Goal: Navigation & Orientation: Find specific page/section

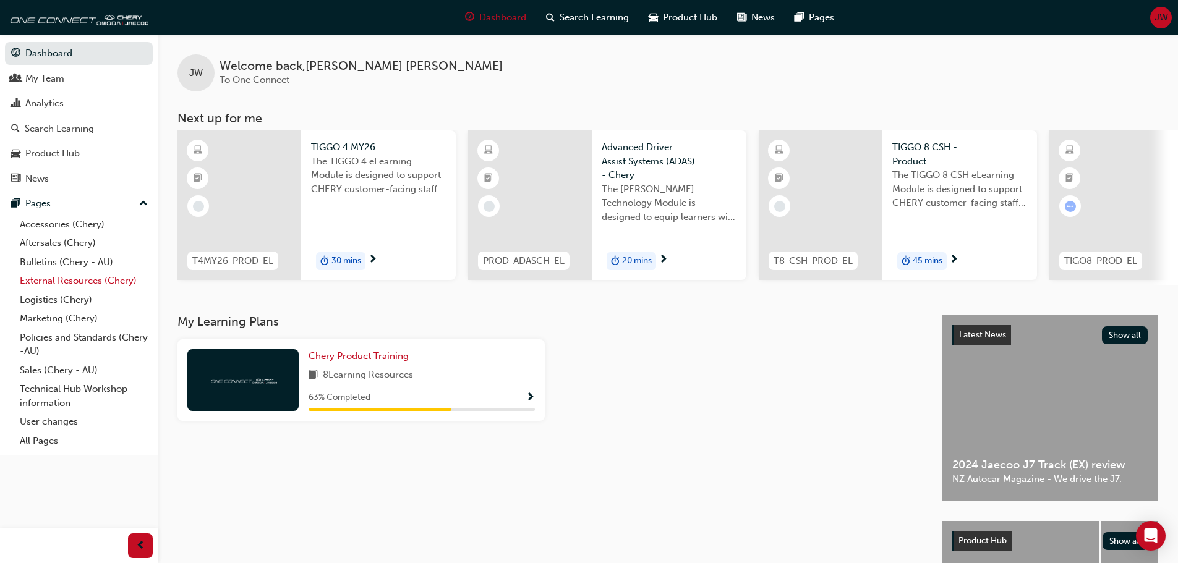
click at [62, 281] on link "External Resources (Chery)" at bounding box center [84, 281] width 138 height 19
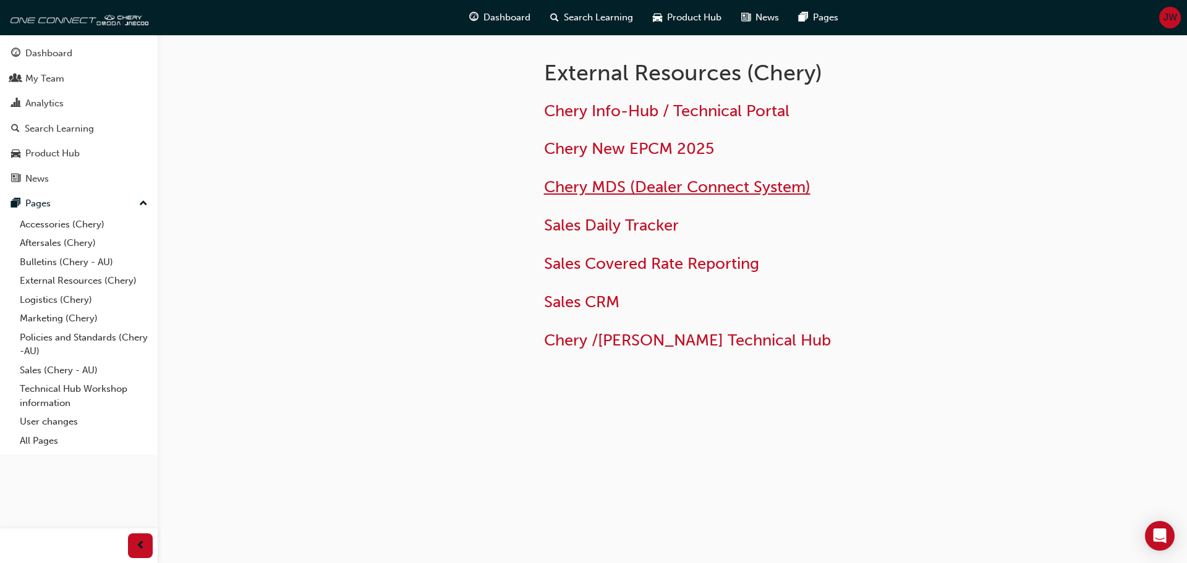
click at [634, 187] on span "Chery MDS (Dealer Connect System)" at bounding box center [677, 187] width 267 height 19
